Goal: Task Accomplishment & Management: Complete application form

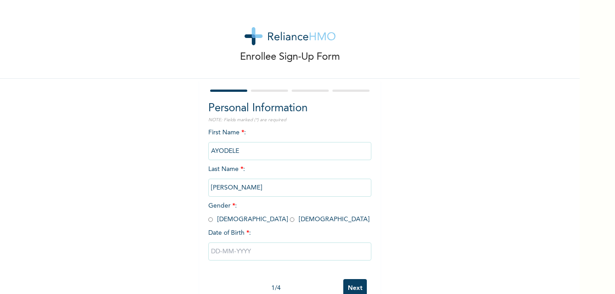
click at [203, 217] on div "Personal Information NOTE: Fields marked (*) are required First Name * : [PERSO…" at bounding box center [289, 195] width 181 height 233
click at [208, 218] on input "radio" at bounding box center [210, 220] width 5 height 9
radio input "true"
click at [241, 252] on input "text" at bounding box center [289, 252] width 163 height 18
select select "7"
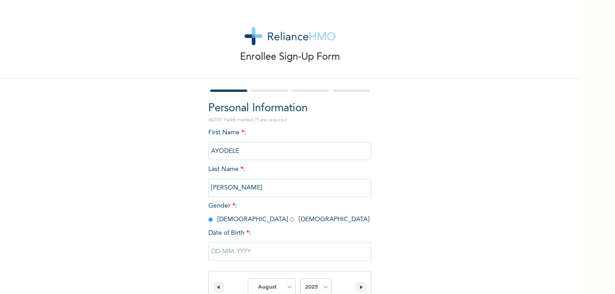
scroll to position [117, 0]
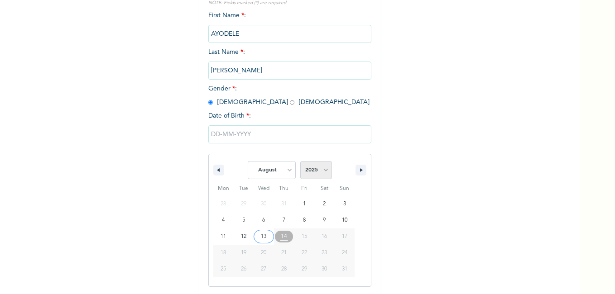
click at [321, 170] on select "2025 2024 2023 2022 2021 2020 2019 2018 2017 2016 2015 2014 2013 2012 2011 2010…" at bounding box center [316, 170] width 32 height 18
select select "1995"
click at [300, 162] on select "2025 2024 2023 2022 2021 2020 2019 2018 2017 2016 2015 2014 2013 2012 2011 2010…" at bounding box center [316, 170] width 32 height 18
type input "[DATE]"
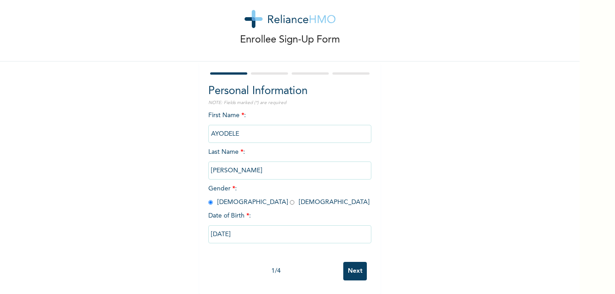
click at [357, 269] on input "Next" at bounding box center [355, 271] width 24 height 19
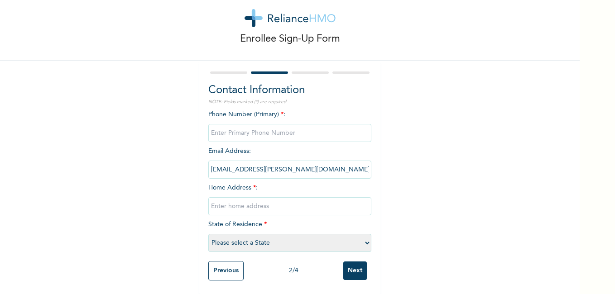
click at [302, 130] on input "phone" at bounding box center [289, 133] width 163 height 18
type input "08134805729"
click at [271, 199] on input "text" at bounding box center [289, 207] width 163 height 18
type input "o"
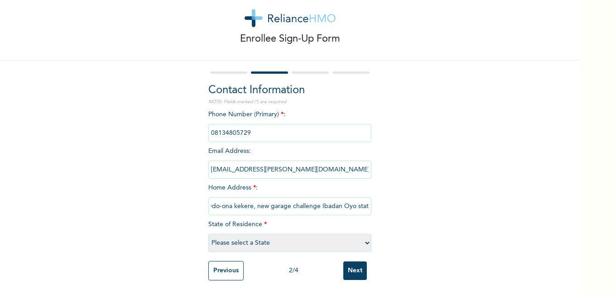
drag, startPoint x: 232, startPoint y: 203, endPoint x: 354, endPoint y: 155, distance: 131.0
click at [354, 161] on input "[EMAIL_ADDRESS][PERSON_NAME][DOMAIN_NAME]" at bounding box center [289, 170] width 163 height 18
click at [366, 201] on input "Odo-ona kekere, new garage challenge Ibadan Oyo state" at bounding box center [289, 207] width 163 height 18
click at [337, 202] on input "Odo-ona kekere, new garage cte" at bounding box center [289, 207] width 163 height 18
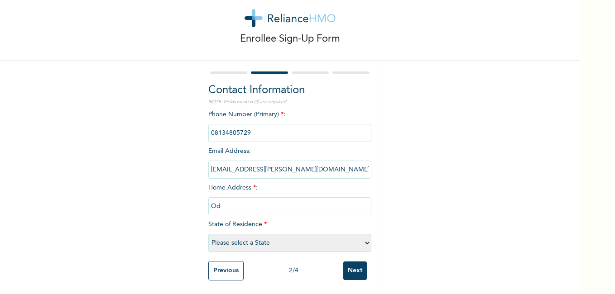
type input "O"
type input "[STREET_ADDRESS]"
click at [331, 235] on select "Please select a State [PERSON_NAME] (FCT) [PERSON_NAME] Ibom [GEOGRAPHIC_DATA] …" at bounding box center [289, 243] width 163 height 18
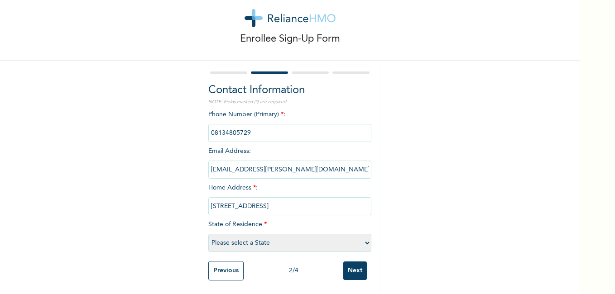
select select "25"
click at [208, 234] on select "Please select a State [PERSON_NAME] (FCT) [PERSON_NAME] Ibom [GEOGRAPHIC_DATA] …" at bounding box center [289, 243] width 163 height 18
click at [358, 267] on input "Next" at bounding box center [355, 271] width 24 height 19
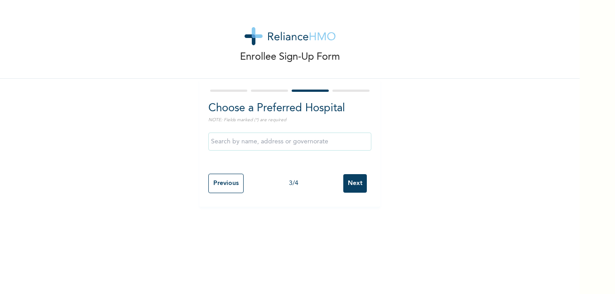
click at [322, 141] on input "text" at bounding box center [289, 142] width 163 height 18
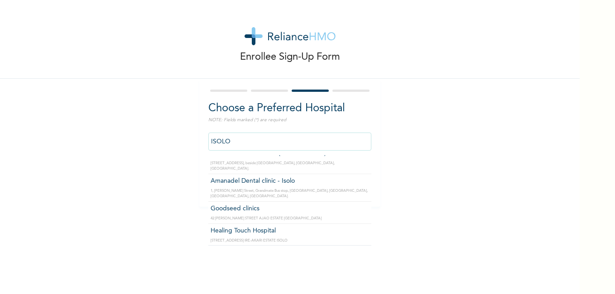
scroll to position [344, 0]
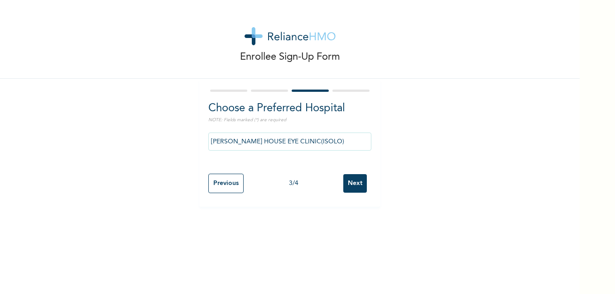
click at [334, 138] on input "[PERSON_NAME] HOUSE EYE CLINIC(ISOLO)" at bounding box center [289, 142] width 163 height 18
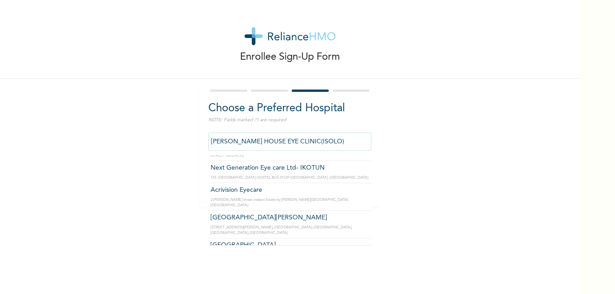
scroll to position [217, 0]
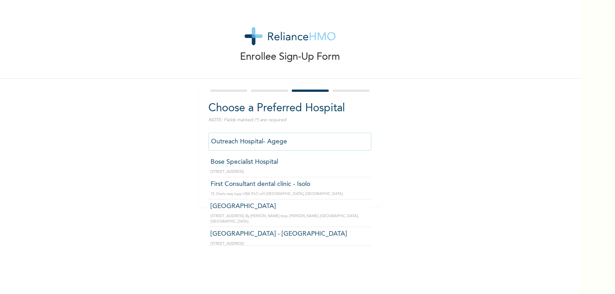
click at [353, 134] on input "Outreach Hospital- Agege" at bounding box center [289, 142] width 163 height 18
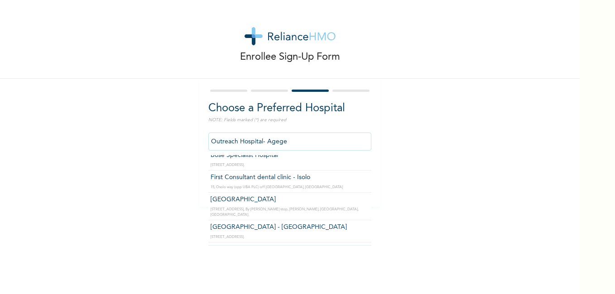
scroll to position [0, 0]
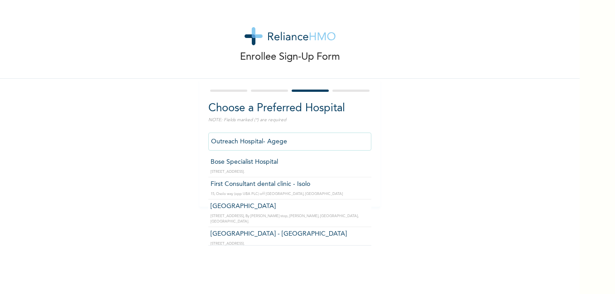
type input "Bose Specialist Hospital"
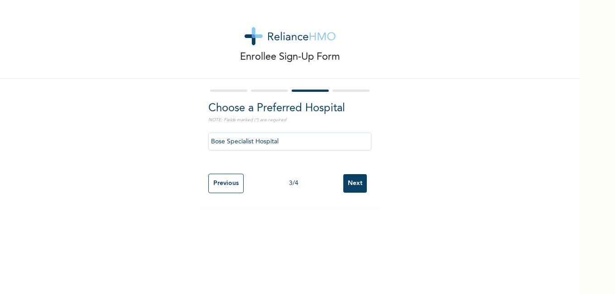
click at [351, 188] on input "Next" at bounding box center [355, 183] width 24 height 19
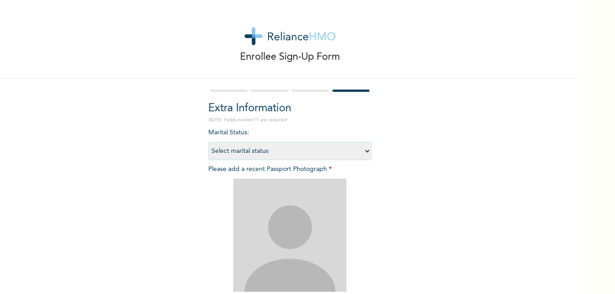
click at [361, 154] on select "Select marital status [DEMOGRAPHIC_DATA] Married [DEMOGRAPHIC_DATA] Widow/[DEMO…" at bounding box center [289, 151] width 163 height 18
select select "2"
click at [208, 142] on select "Select marital status [DEMOGRAPHIC_DATA] Married [DEMOGRAPHIC_DATA] Widow/[DEMO…" at bounding box center [289, 151] width 163 height 18
